Goal: Information Seeking & Learning: Learn about a topic

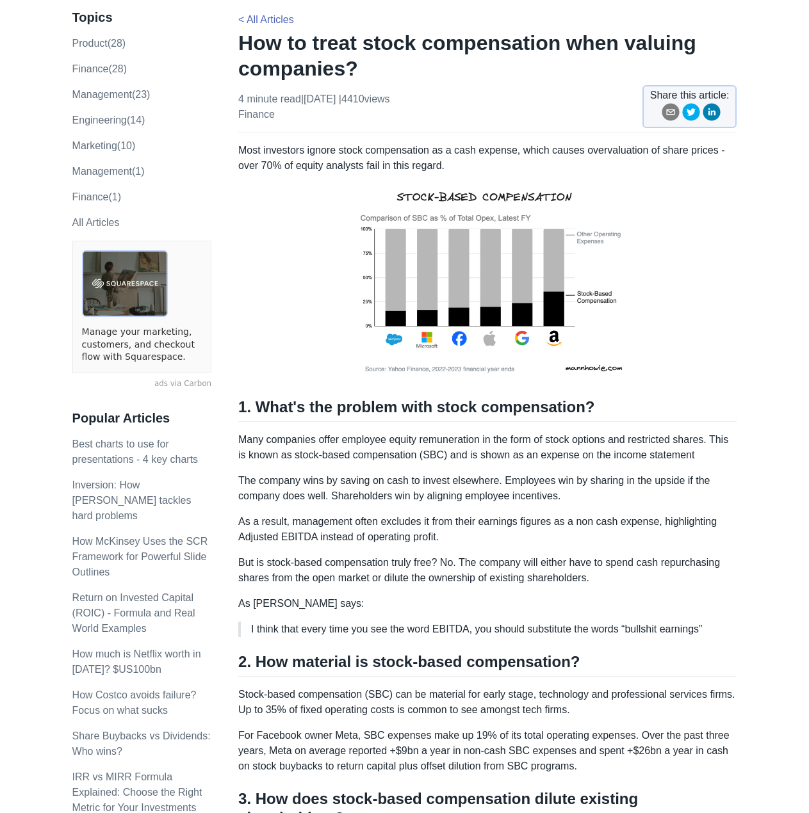
scroll to position [320, 0]
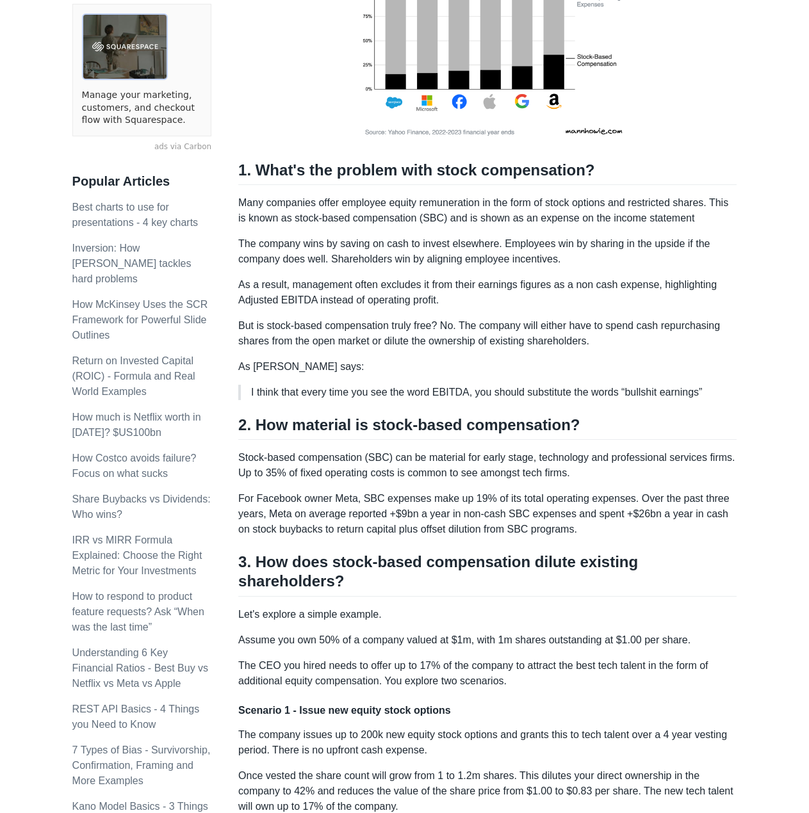
click at [367, 658] on p "The CEO you hired needs to offer up to 17% of the company to attract the best t…" at bounding box center [487, 673] width 498 height 31
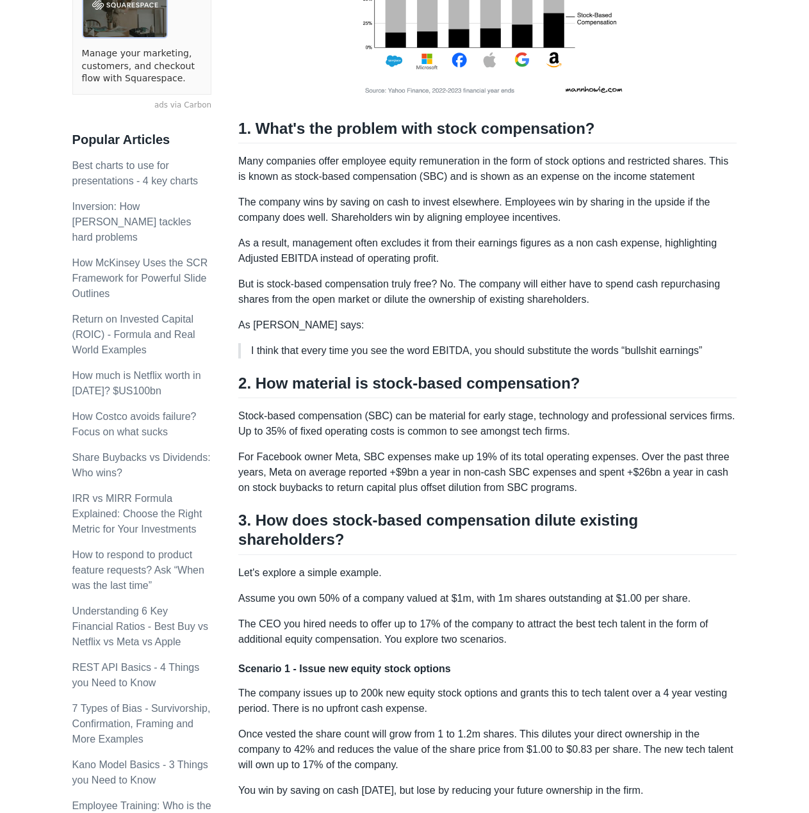
scroll to position [512, 0]
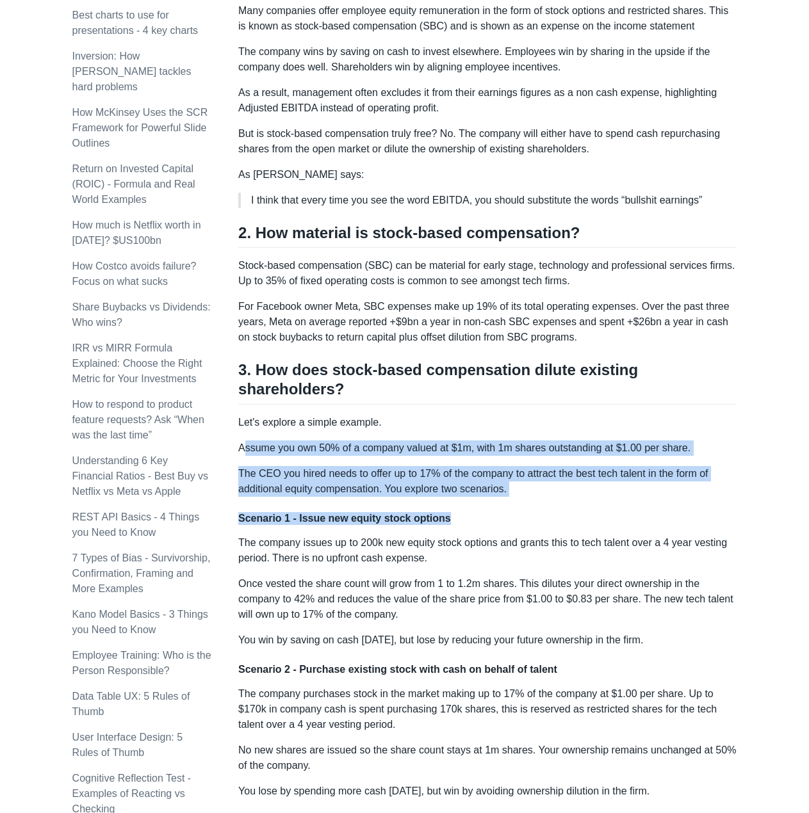
drag, startPoint x: 245, startPoint y: 420, endPoint x: 490, endPoint y: 480, distance: 251.8
click at [487, 480] on div "Most investors ignore stock compensation as a cash expense, which causes overva…" at bounding box center [487, 391] width 498 height 1355
click at [501, 474] on p "The CEO you hired needs to offer up to 17% of the company to attract the best t…" at bounding box center [487, 481] width 498 height 31
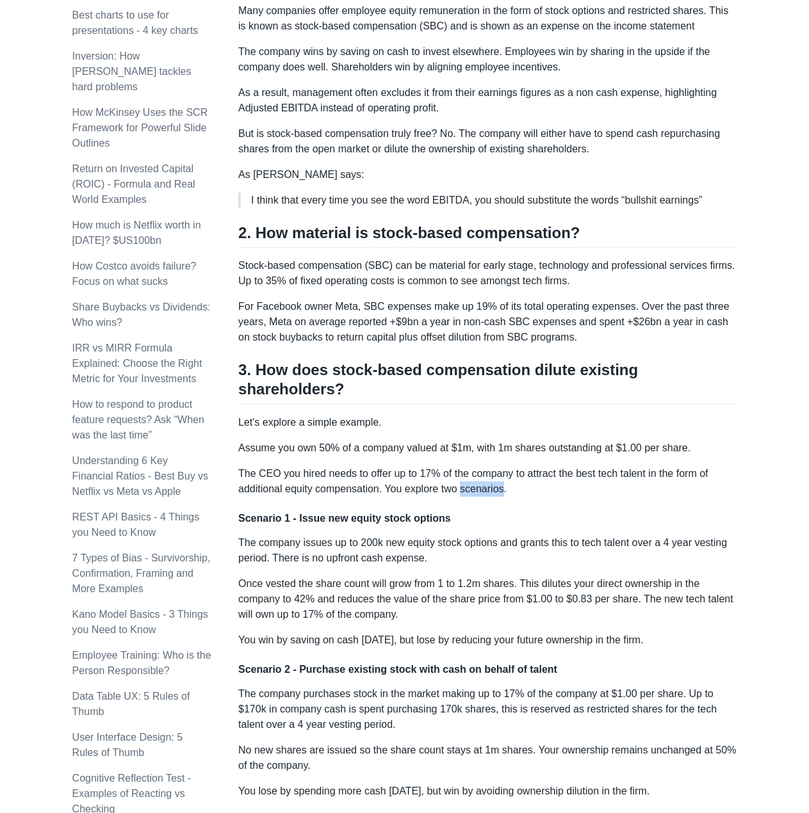
click at [501, 474] on p "The CEO you hired needs to offer up to 17% of the company to attract the best t…" at bounding box center [487, 481] width 498 height 31
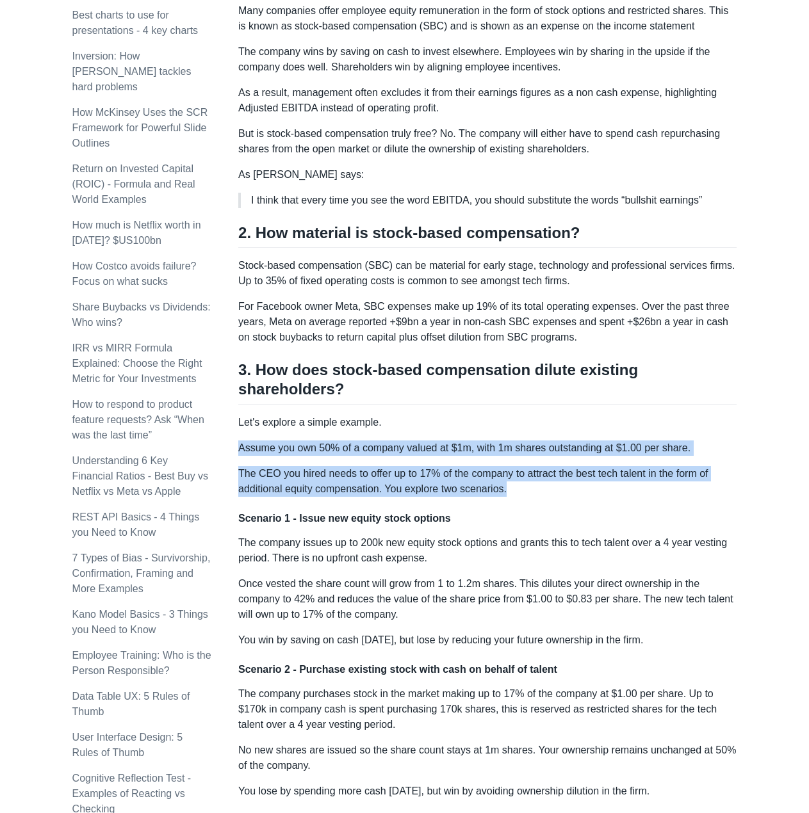
drag, startPoint x: 508, startPoint y: 473, endPoint x: 239, endPoint y: 427, distance: 272.2
click at [239, 427] on div "Most investors ignore stock compensation as a cash expense, which causes overva…" at bounding box center [487, 391] width 498 height 1355
drag, startPoint x: 320, startPoint y: 460, endPoint x: 372, endPoint y: 462, distance: 51.9
click at [321, 466] on p "The CEO you hired needs to offer up to 17% of the company to attract the best t…" at bounding box center [487, 481] width 498 height 31
click at [412, 471] on p "The CEO you hired needs to offer up to 17% of the company to attract the best t…" at bounding box center [487, 481] width 498 height 31
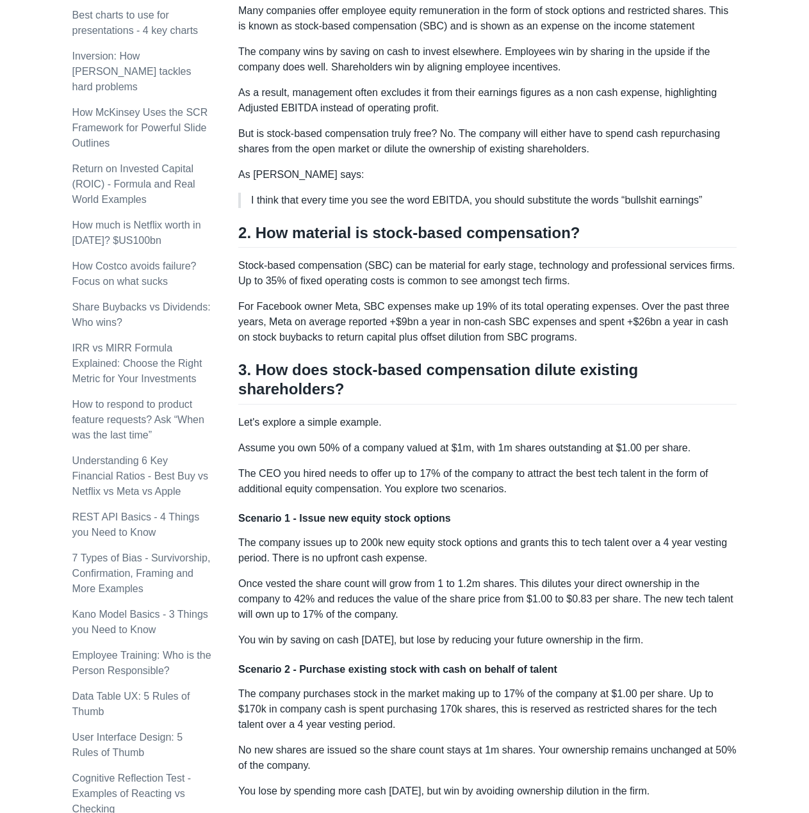
click at [527, 481] on div "Most investors ignore stock compensation as a cash expense, which causes overva…" at bounding box center [487, 391] width 498 height 1355
drag, startPoint x: 488, startPoint y: 471, endPoint x: 399, endPoint y: 465, distance: 88.6
click at [399, 466] on p "The CEO you hired needs to offer up to 17% of the company to attract the best t…" at bounding box center [487, 481] width 498 height 31
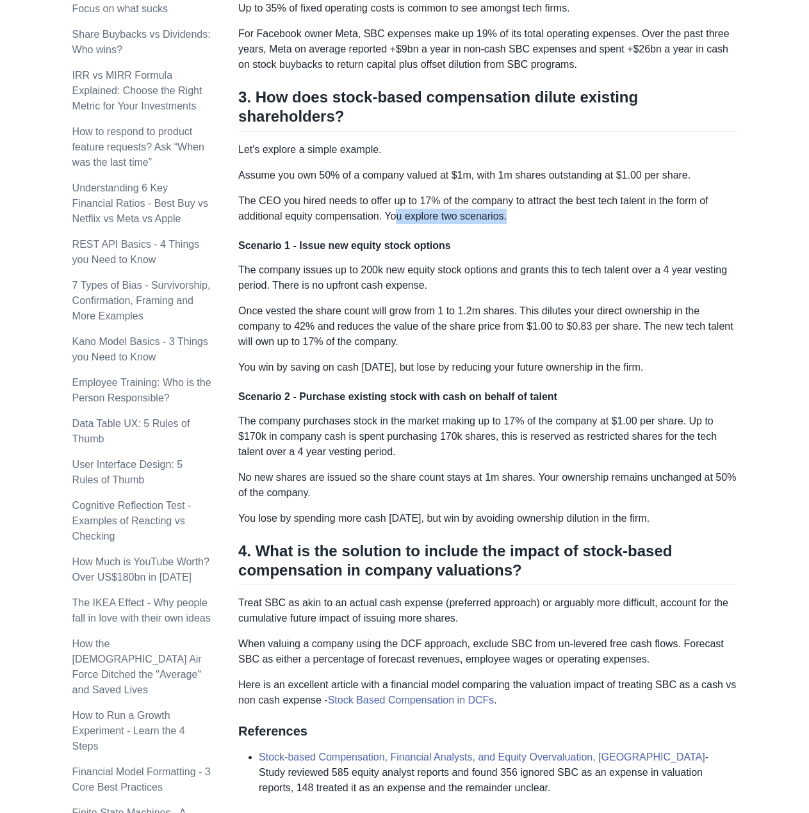
scroll to position [960, 0]
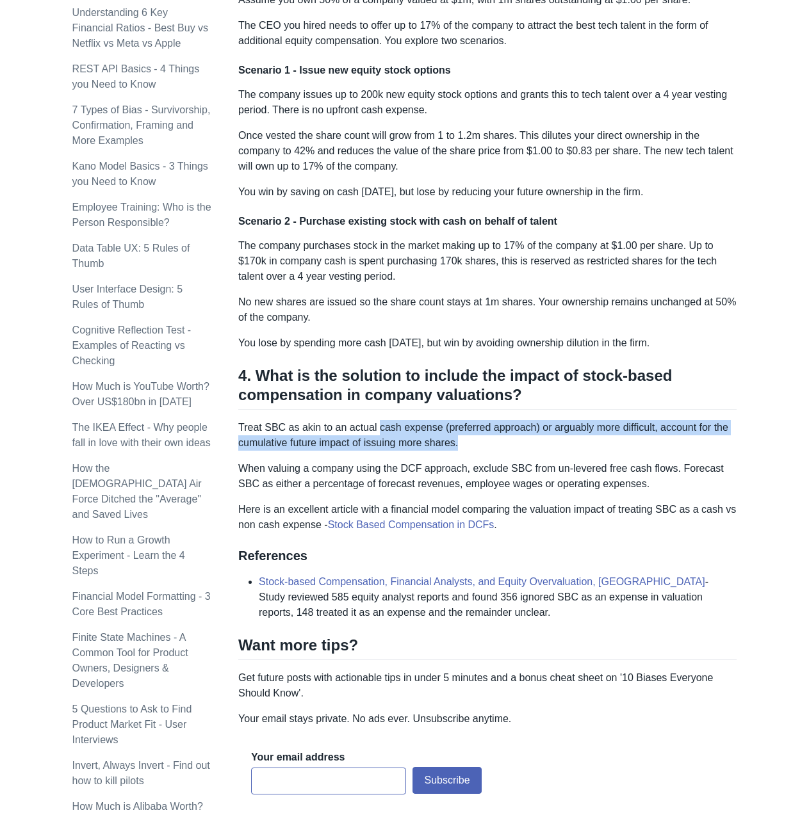
drag, startPoint x: 383, startPoint y: 410, endPoint x: 528, endPoint y: 426, distance: 145.6
click at [528, 426] on p "Treat SBC as akin to an actual cash expense (preferred approach) or arguably mo…" at bounding box center [487, 435] width 498 height 31
click at [509, 429] on p "Treat SBC as akin to an actual cash expense (preferred approach) or arguably mo…" at bounding box center [487, 435] width 498 height 31
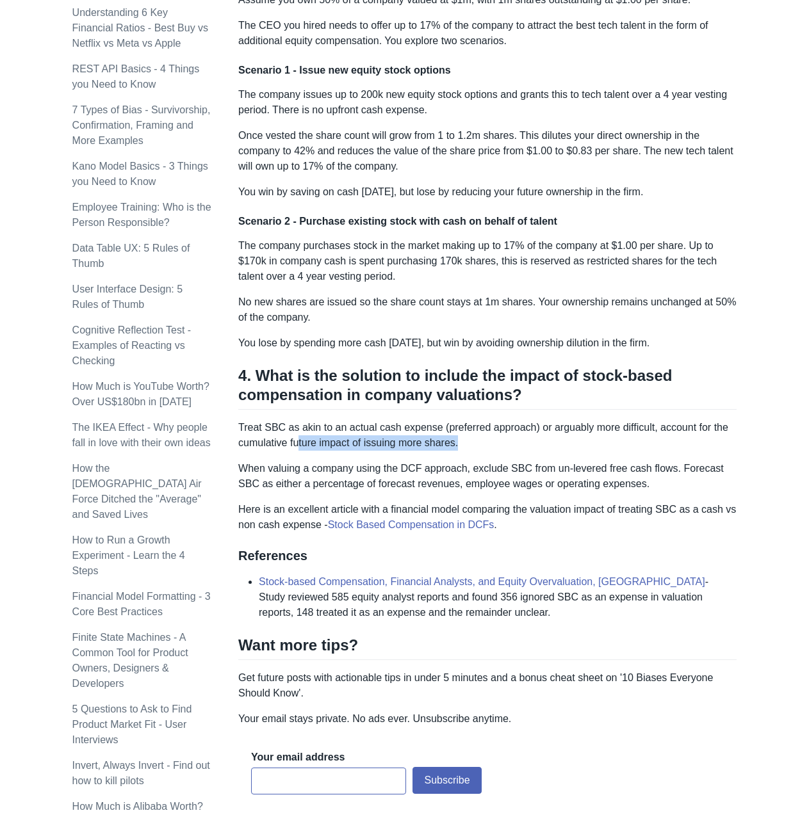
drag, startPoint x: 472, startPoint y: 425, endPoint x: 295, endPoint y: 431, distance: 177.4
click at [299, 429] on p "Treat SBC as akin to an actual cash expense (preferred approach) or arguably mo…" at bounding box center [487, 435] width 498 height 31
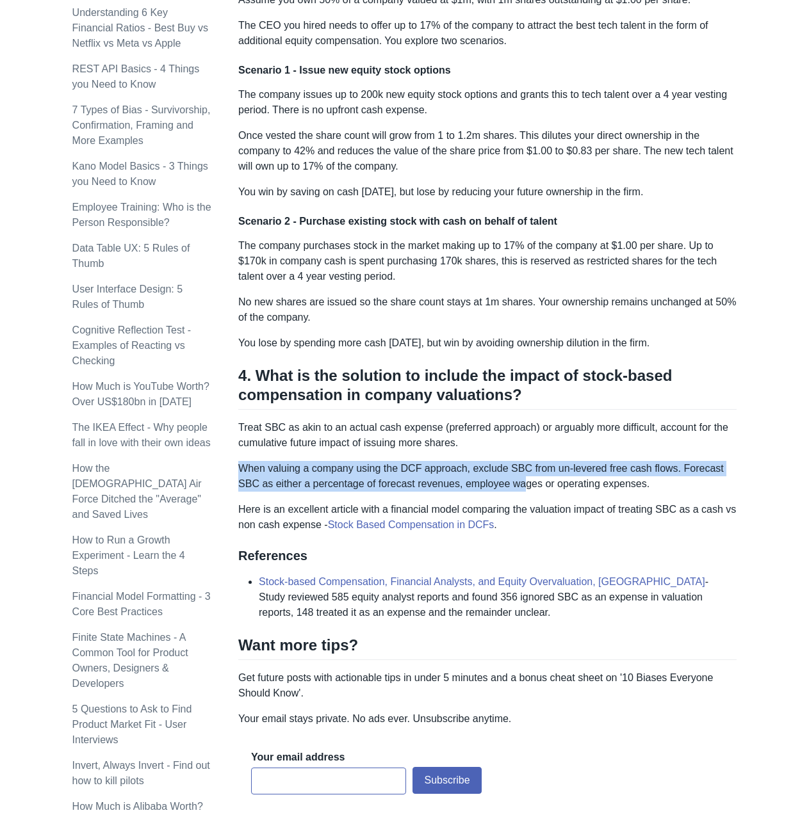
drag, startPoint x: 241, startPoint y: 448, endPoint x: 496, endPoint y: 466, distance: 254.8
click at [496, 466] on p "When valuing a company using the DCF approach, exclude SBC from un-levered free…" at bounding box center [487, 476] width 498 height 31
click at [488, 467] on p "When valuing a company using the DCF approach, exclude SBC from un-levered free…" at bounding box center [487, 476] width 498 height 31
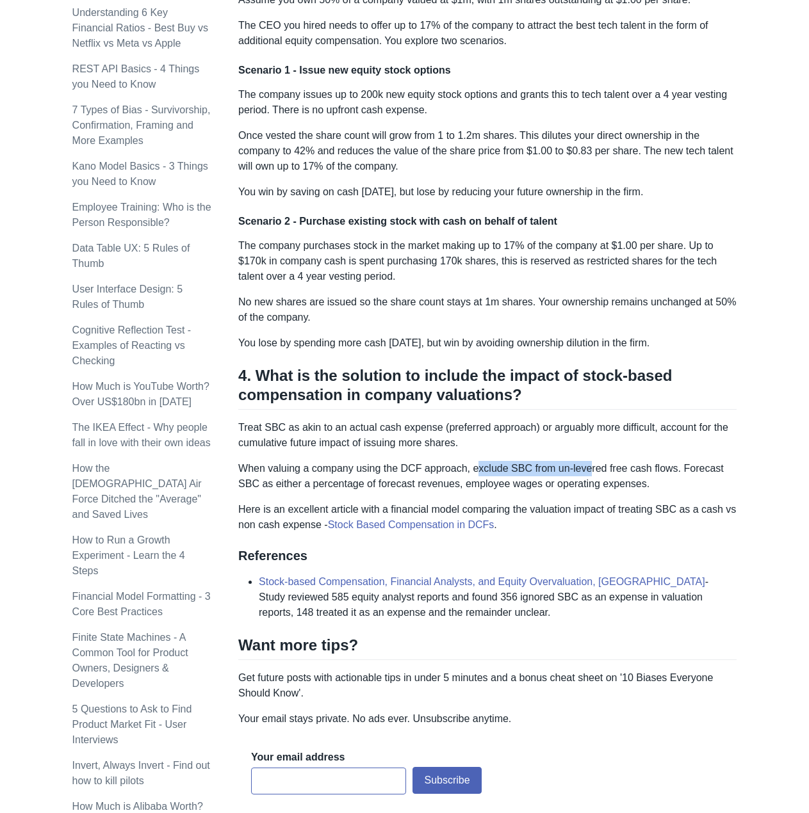
drag, startPoint x: 474, startPoint y: 451, endPoint x: 584, endPoint y: 447, distance: 109.6
click at [584, 461] on p "When valuing a company using the DCF approach, exclude SBC from un-levered free…" at bounding box center [487, 476] width 498 height 31
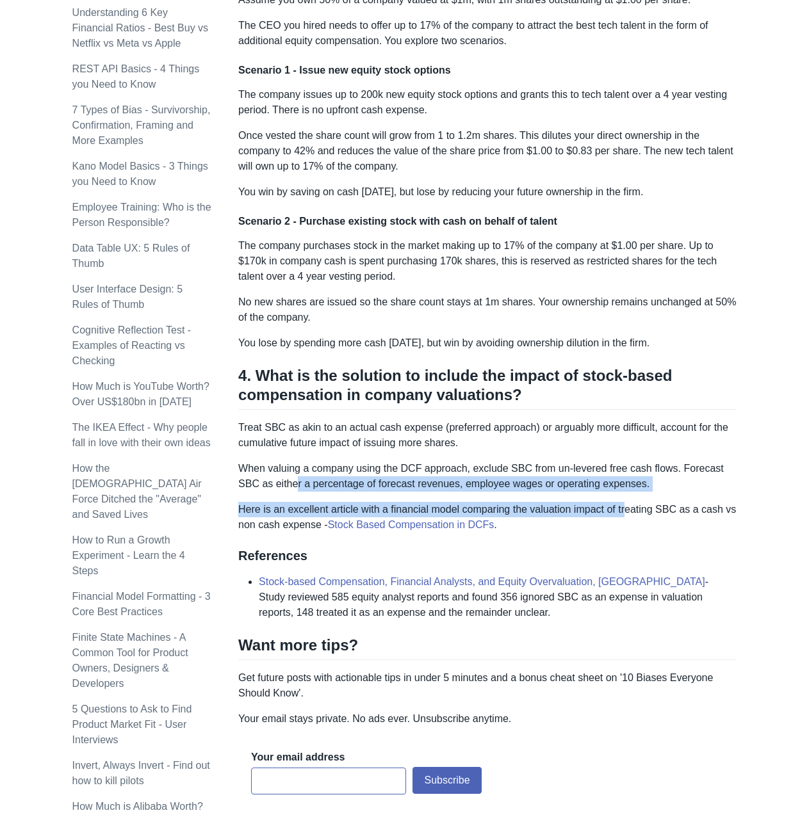
drag, startPoint x: 280, startPoint y: 470, endPoint x: 584, endPoint y: 476, distance: 303.5
click at [316, 502] on p "Here is an excellent article with a financial model comparing the valuation imp…" at bounding box center [487, 517] width 498 height 31
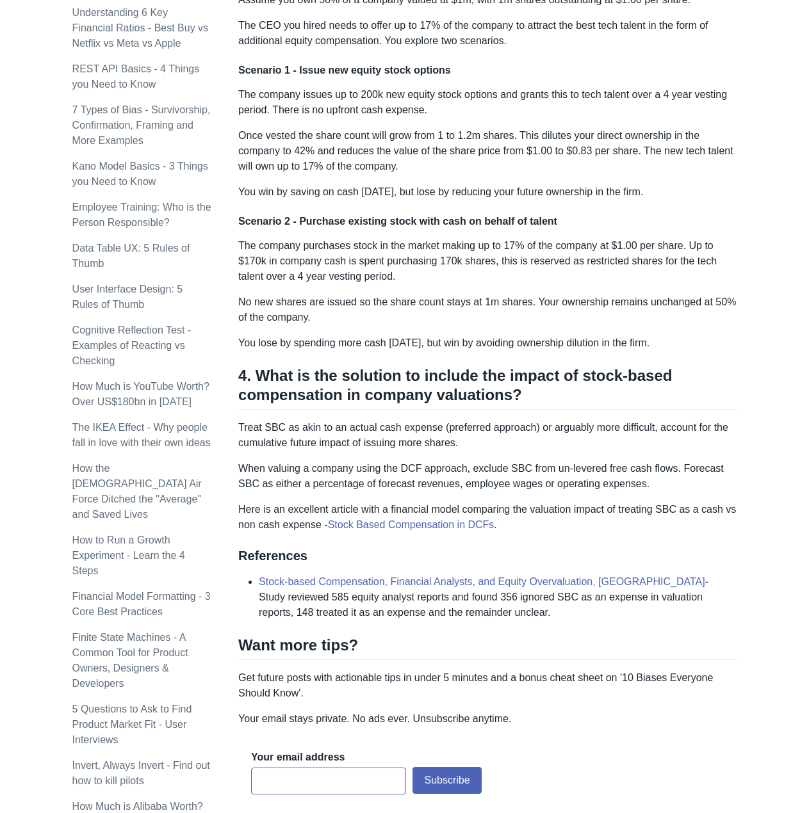
click at [300, 502] on p "Here is an excellent article with a financial model comparing the valuation imp…" at bounding box center [487, 517] width 498 height 31
drag, startPoint x: 248, startPoint y: 501, endPoint x: 277, endPoint y: 506, distance: 29.3
click at [277, 506] on p "Here is an excellent article with a financial model comparing the valuation imp…" at bounding box center [487, 517] width 498 height 31
